Goal: Task Accomplishment & Management: Manage account settings

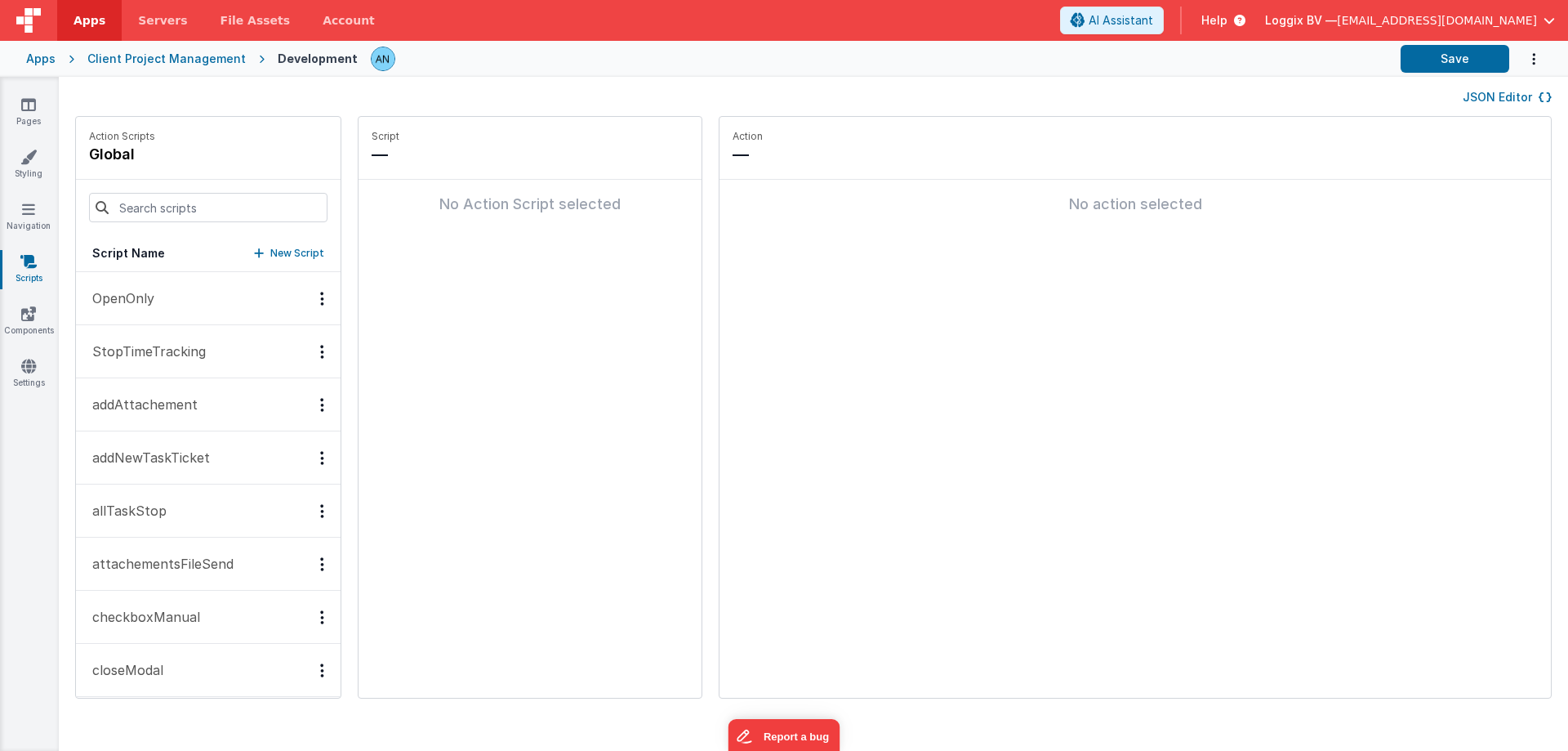
click at [73, 9] on link "Apps" at bounding box center [89, 20] width 65 height 41
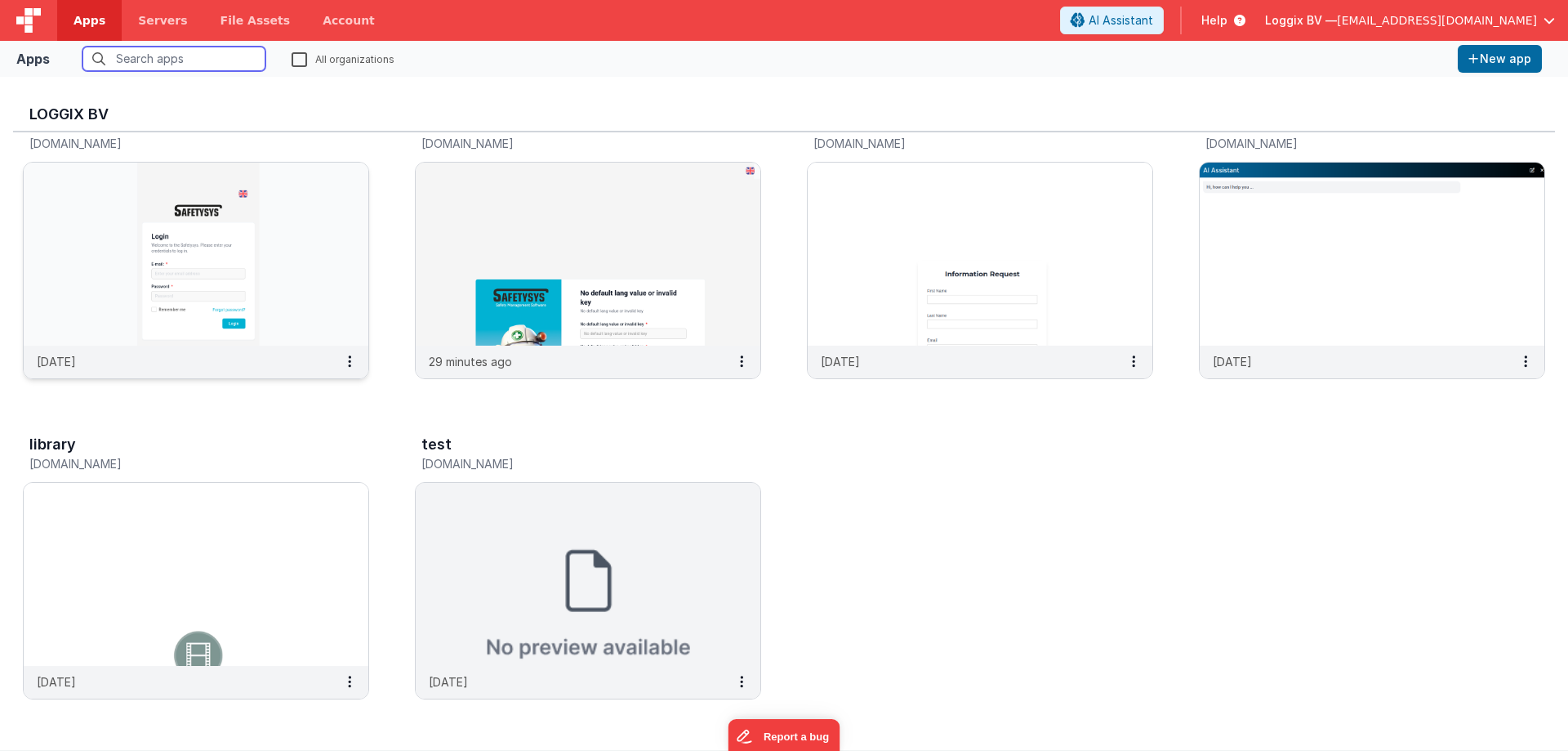
scroll to position [13, 0]
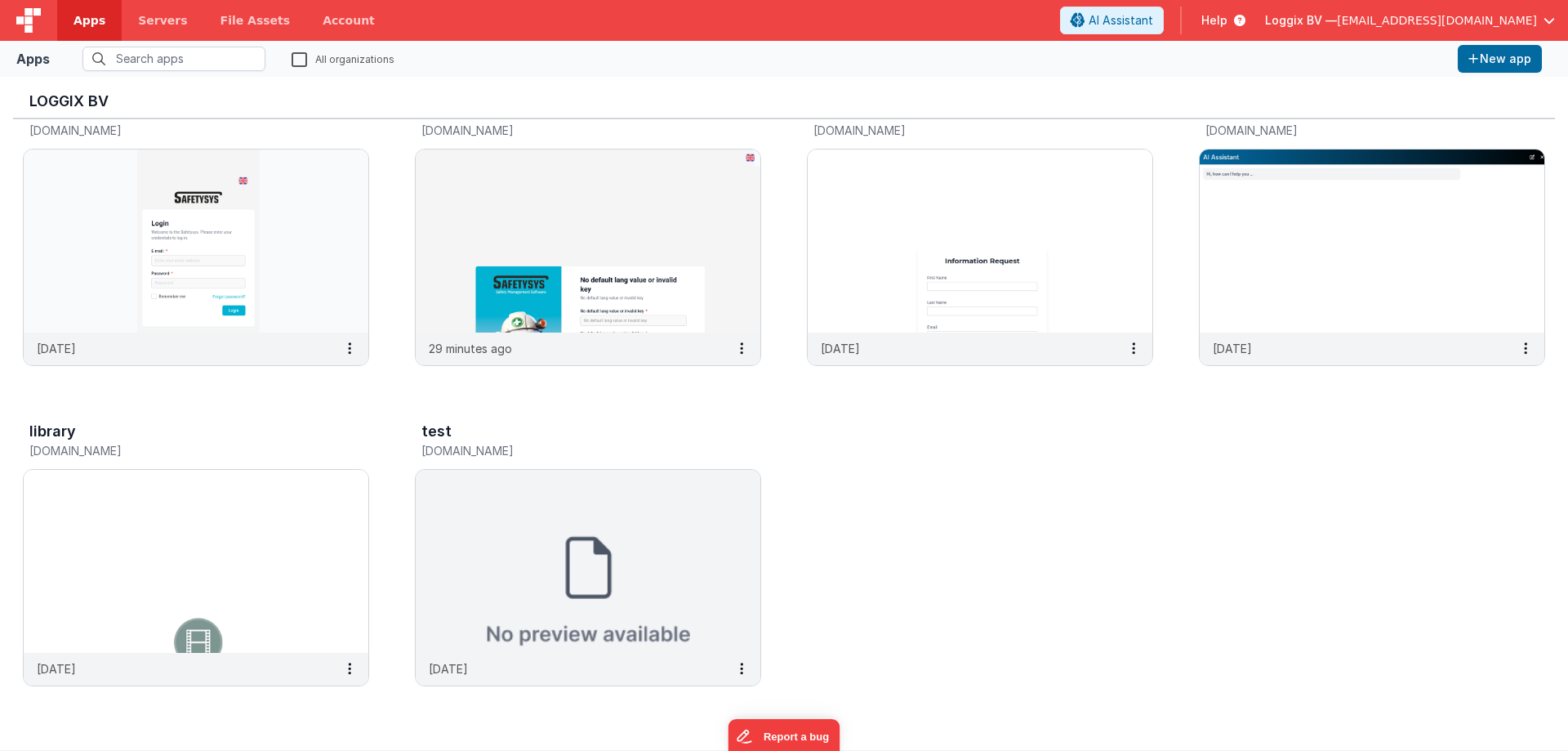
click at [299, 56] on label "All organizations" at bounding box center [342, 58] width 103 height 16
click at [0, 0] on input "All organizations" at bounding box center [0, 0] width 0 height 0
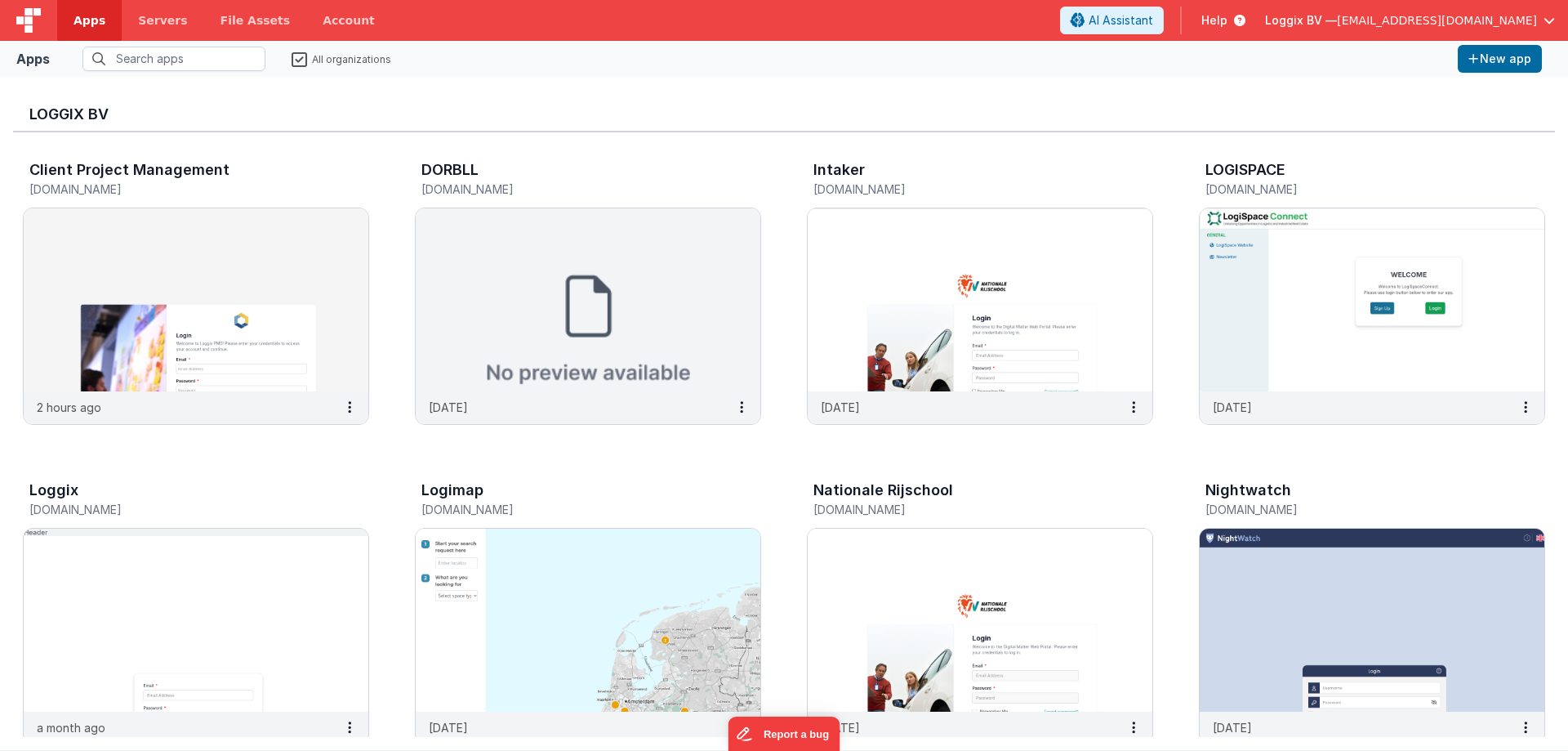
click at [1326, 19] on span "Loggix BV —" at bounding box center [1300, 20] width 72 height 16
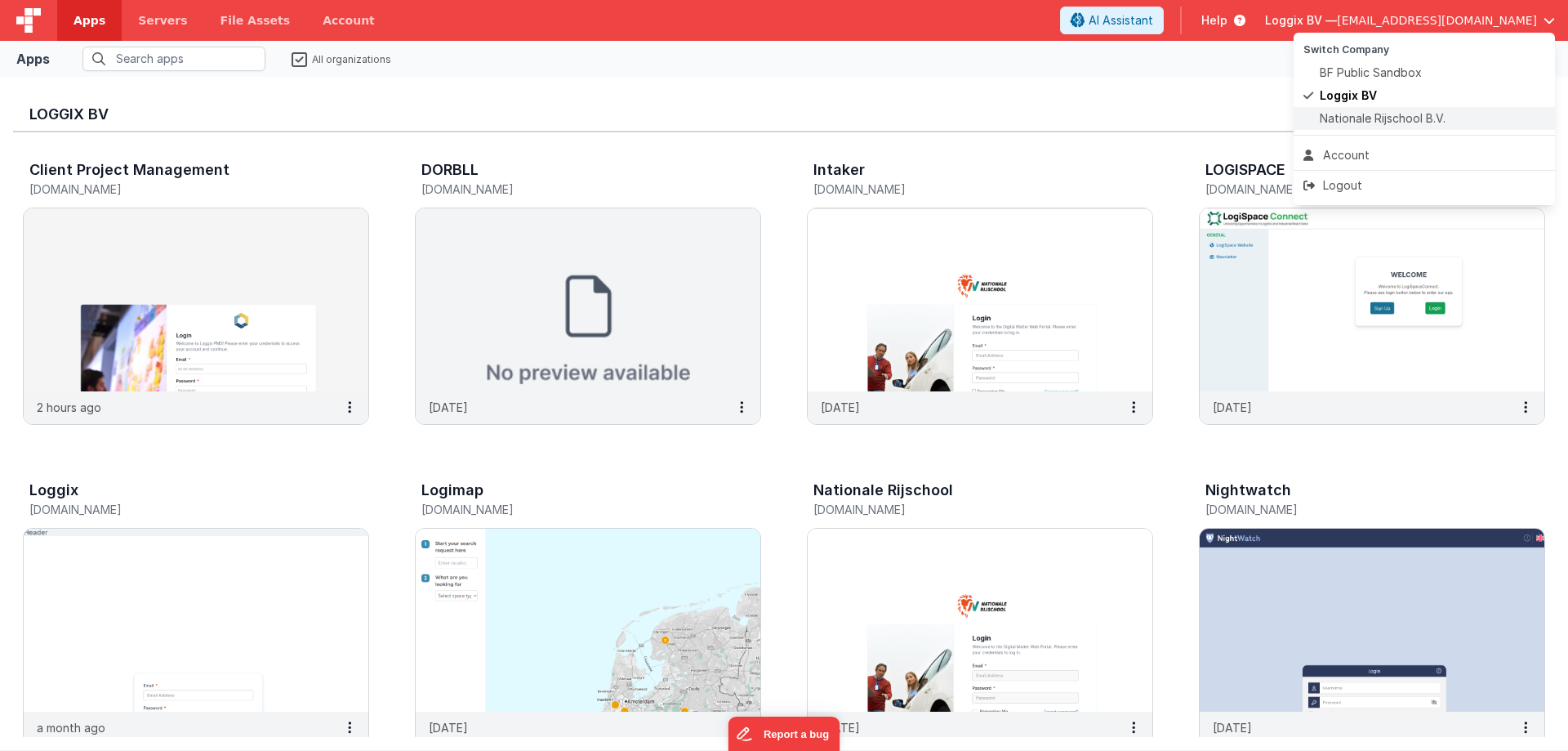
click at [1326, 112] on span "Nationale Rijschool B.V." at bounding box center [1383, 119] width 126 height 16
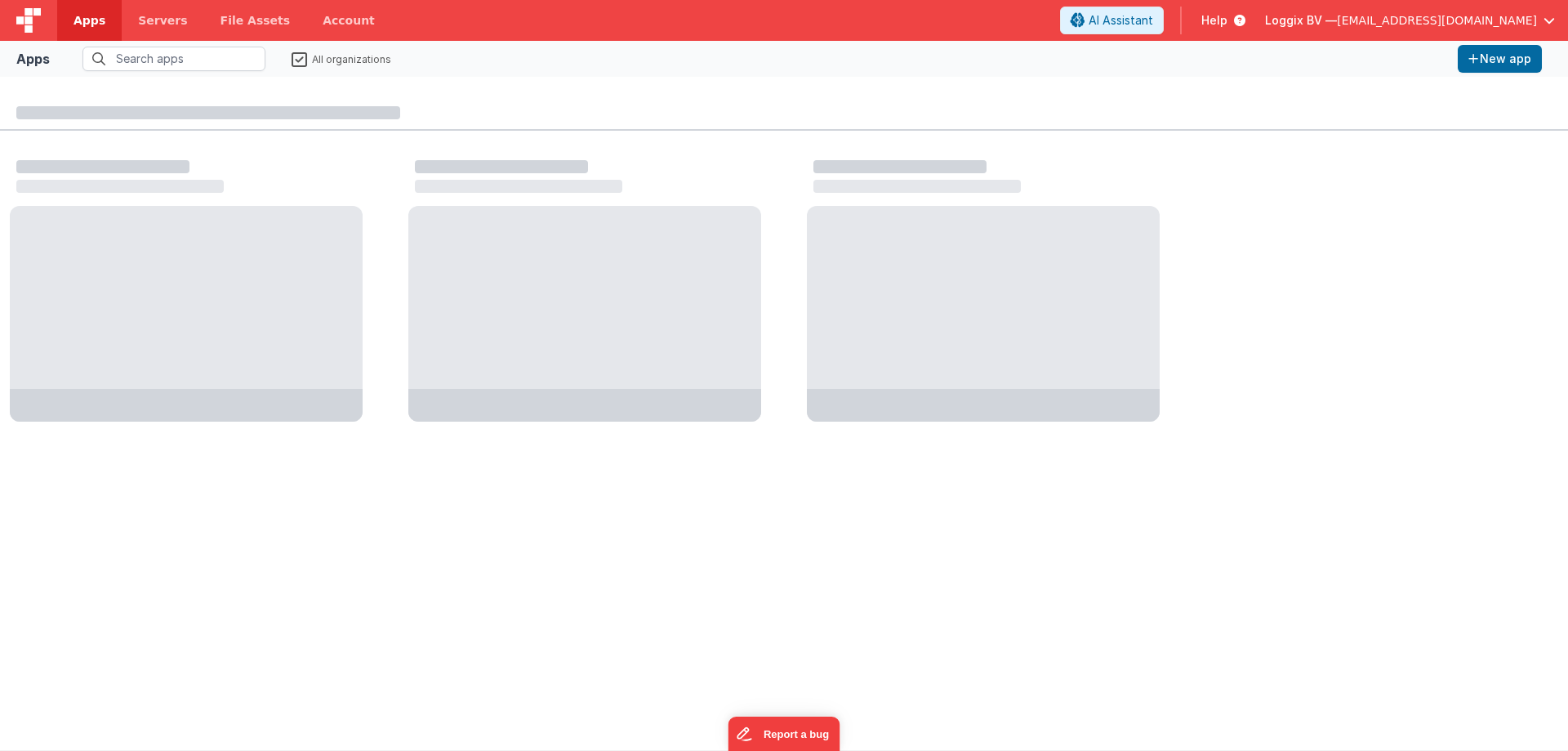
click at [300, 58] on label "All organizations" at bounding box center [341, 58] width 100 height 16
click at [0, 0] on input "All organizations" at bounding box center [0, 0] width 0 height 0
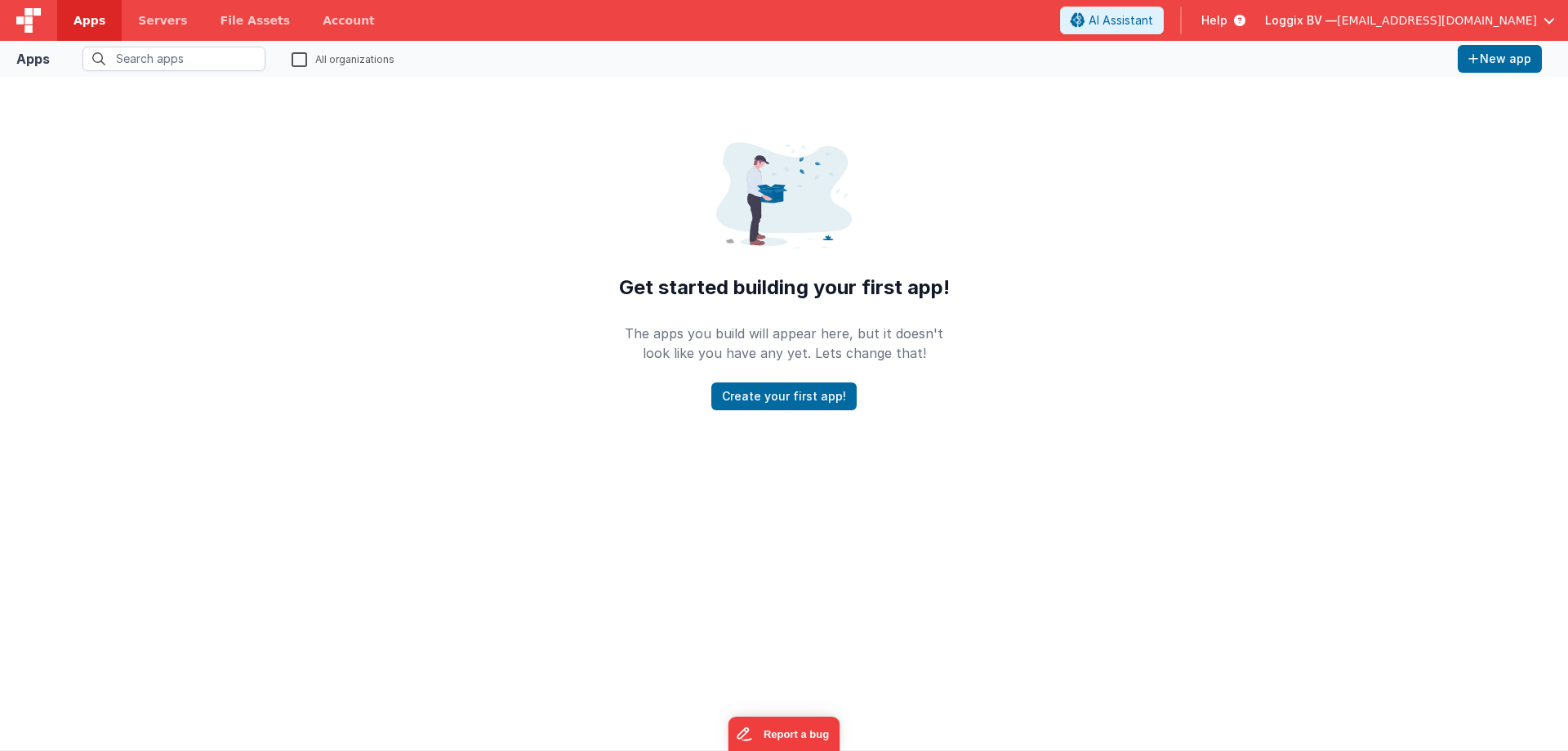
click at [300, 58] on label "All organizations" at bounding box center [342, 58] width 103 height 16
click at [0, 0] on input "All organizations" at bounding box center [0, 0] width 0 height 0
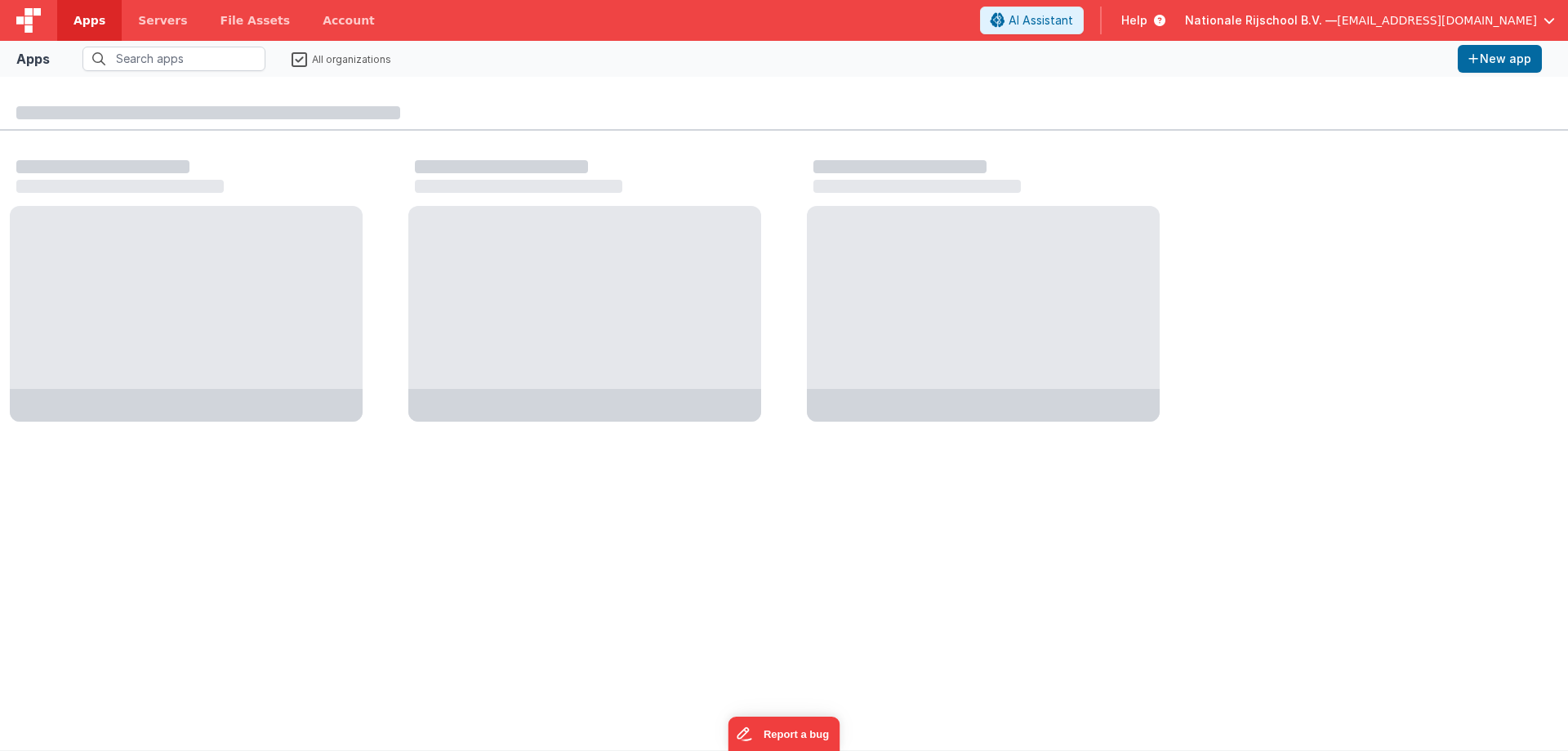
click at [305, 58] on label "All organizations" at bounding box center [341, 58] width 100 height 16
click at [0, 0] on input "All organizations" at bounding box center [0, 0] width 0 height 0
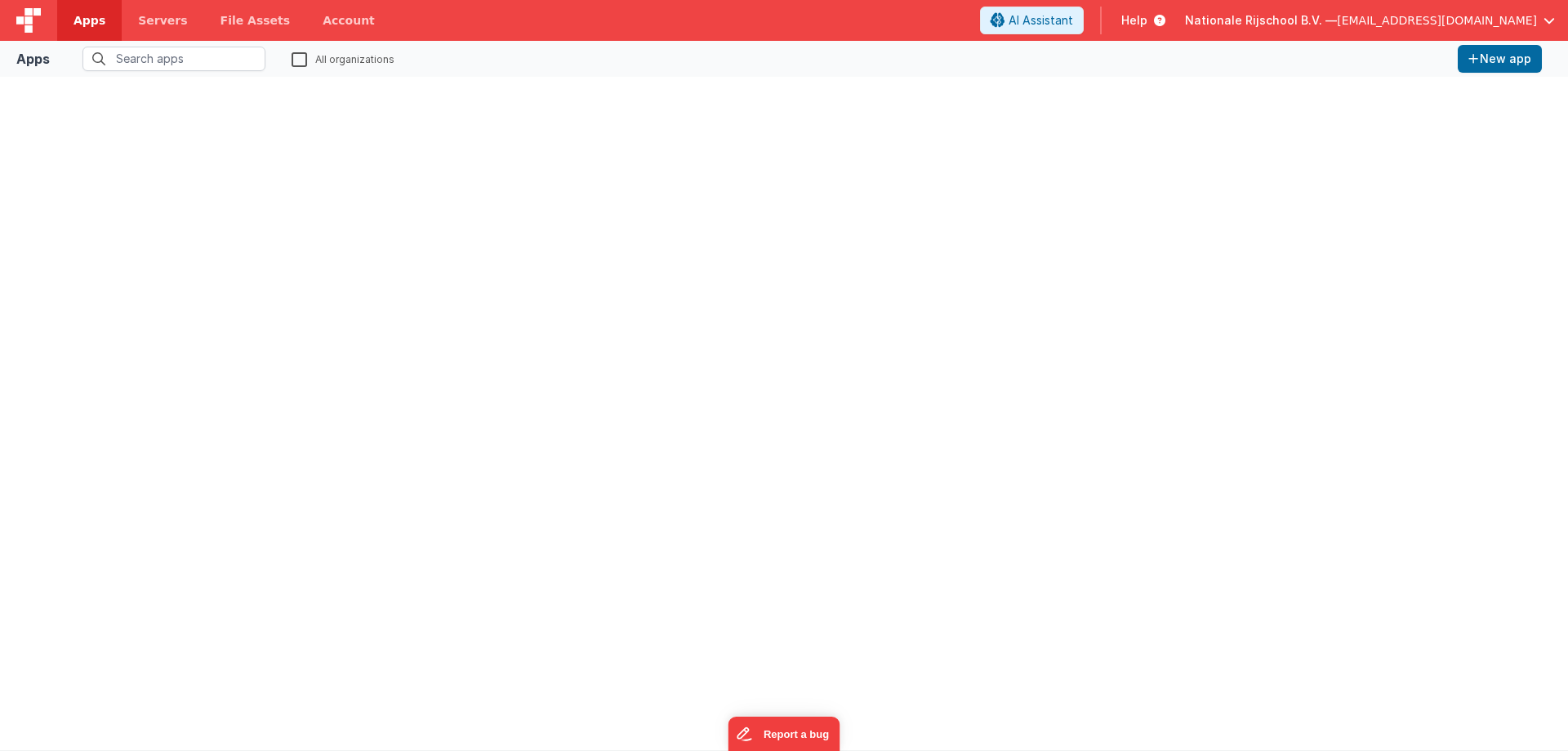
click at [305, 58] on label "All organizations" at bounding box center [342, 58] width 103 height 16
click at [0, 0] on input "All organizations" at bounding box center [0, 0] width 0 height 0
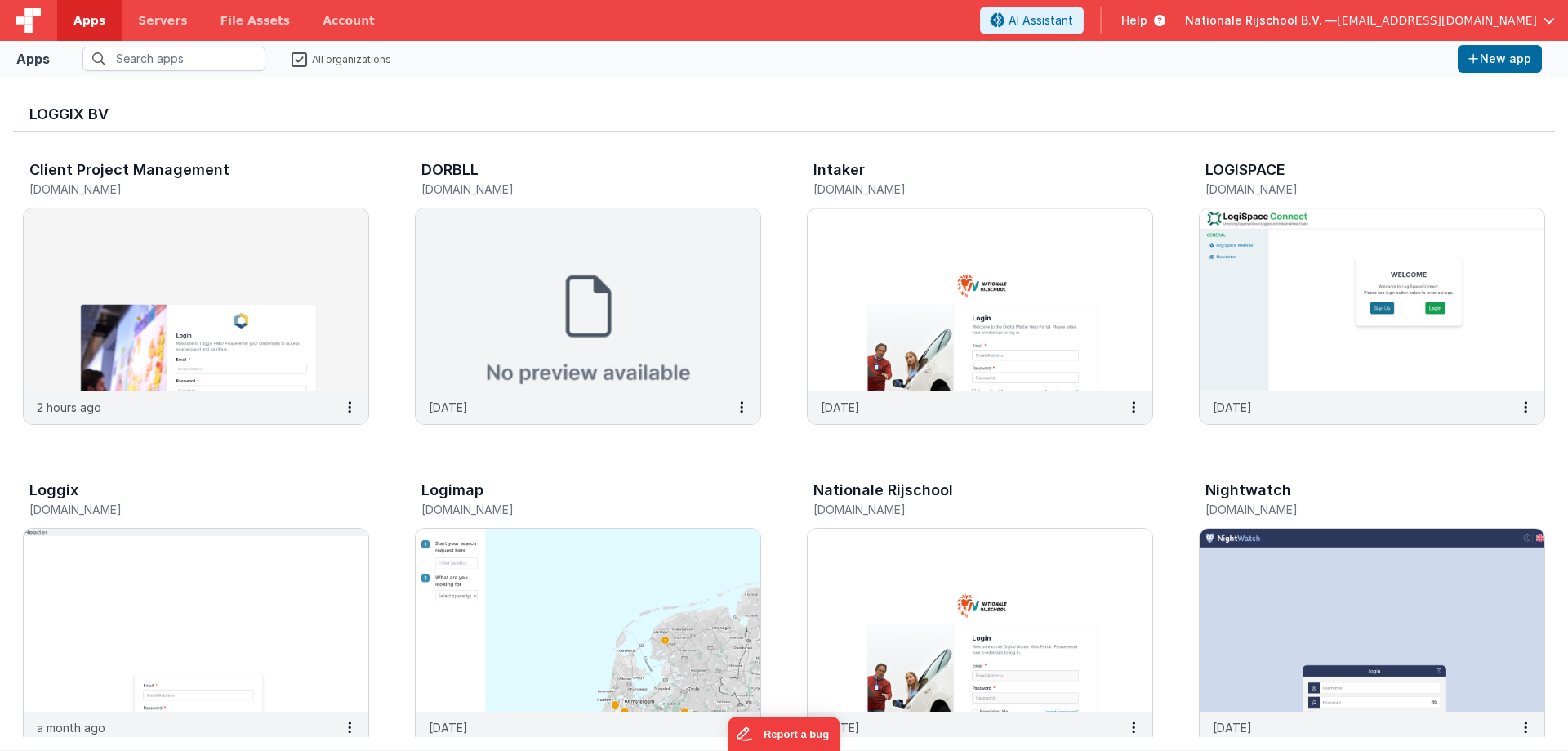
click at [305, 58] on label "All organizations" at bounding box center [341, 58] width 100 height 16
click at [0, 0] on input "All organizations" at bounding box center [0, 0] width 0 height 0
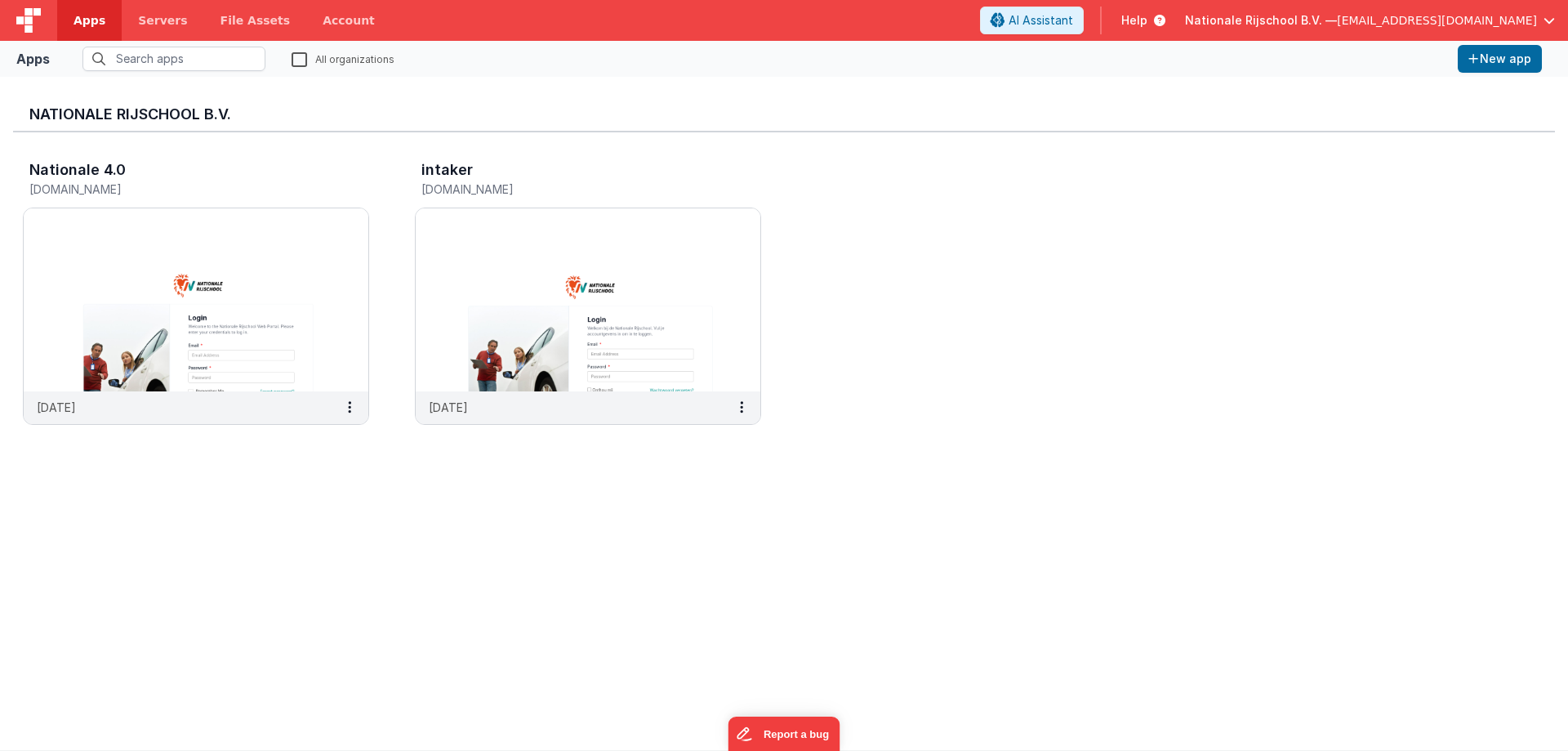
click at [305, 58] on label "All organizations" at bounding box center [342, 58] width 103 height 16
click at [0, 0] on input "All organizations" at bounding box center [0, 0] width 0 height 0
